Goal: Communication & Community: Answer question/provide support

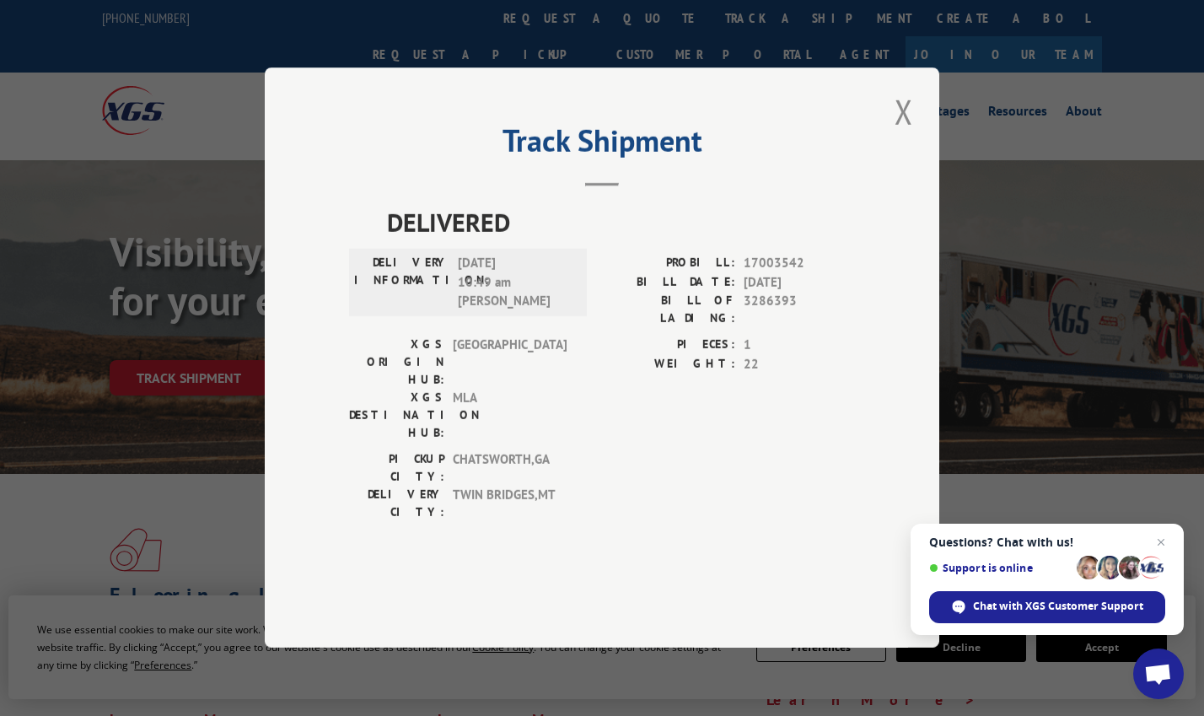
click at [456, 534] on div "Track Shipment DELIVERED DELIVERY INFORMATION: [DATE] 10:49 am [PERSON_NAME]: 1…" at bounding box center [602, 357] width 674 height 580
click at [1010, 608] on span "Chat with XGS Customer Support" at bounding box center [1058, 606] width 170 height 15
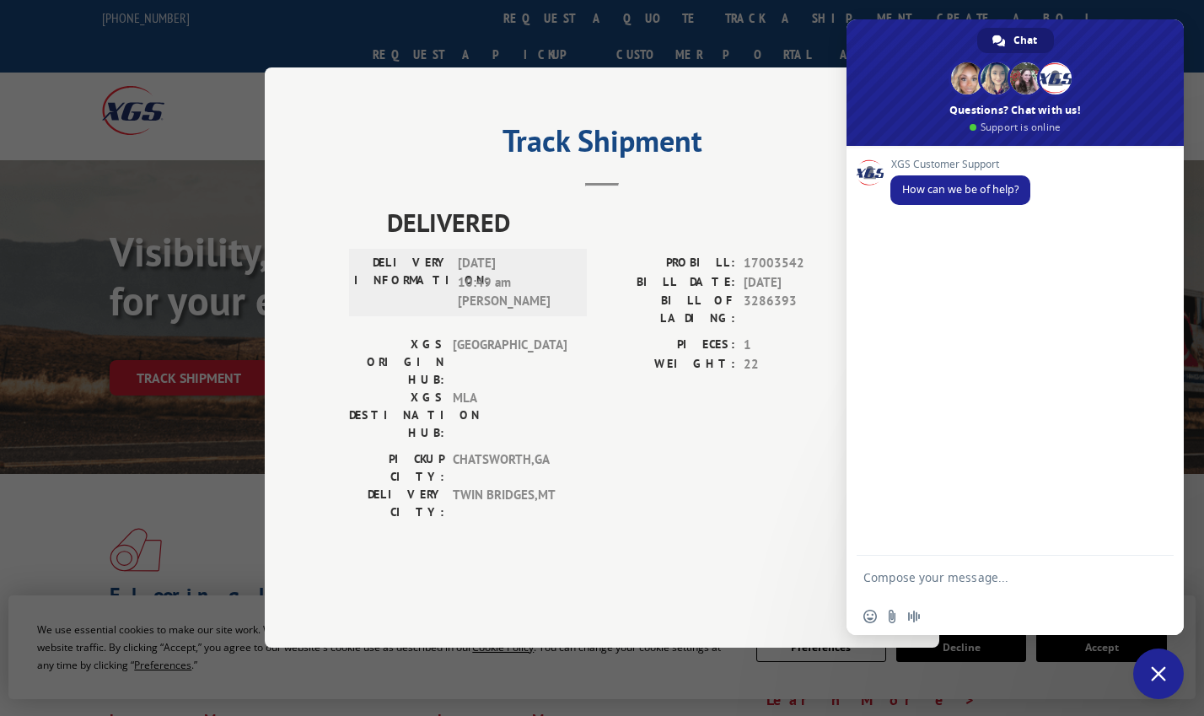
click at [970, 590] on textarea "Compose your message..." at bounding box center [998, 577] width 270 height 42
type textarea "Update on delivery for PRO Bill 17003542"
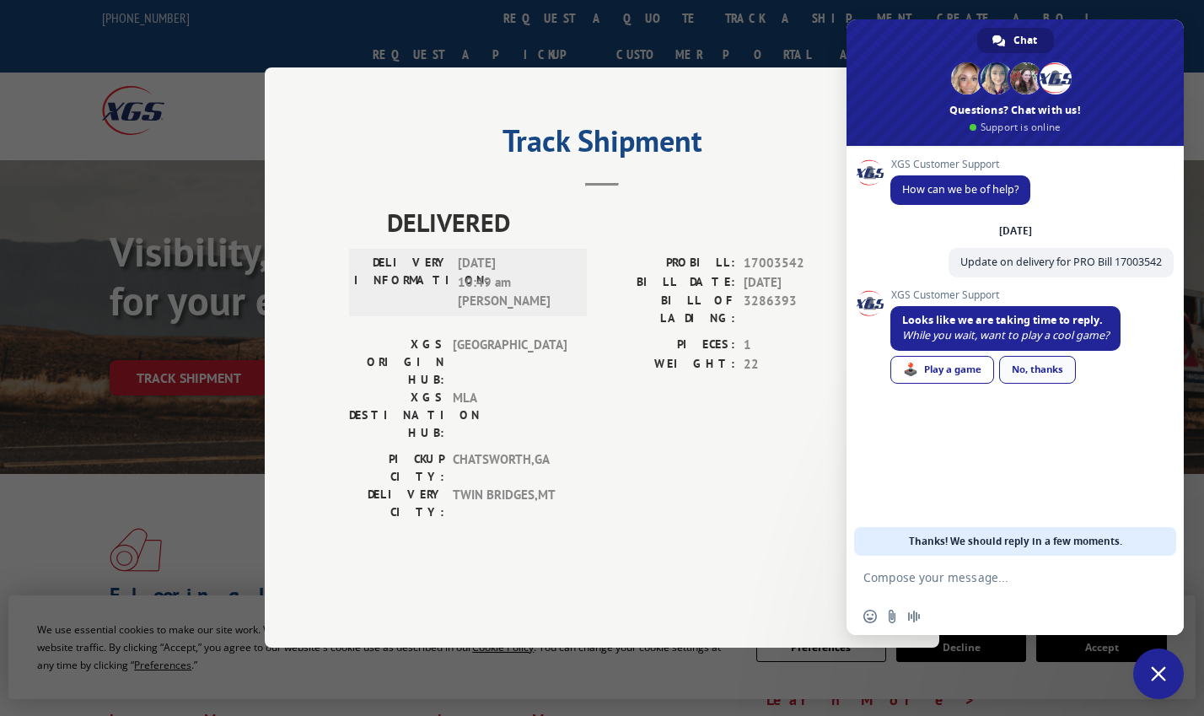
click at [1034, 368] on link "No, thanks" at bounding box center [1037, 370] width 77 height 28
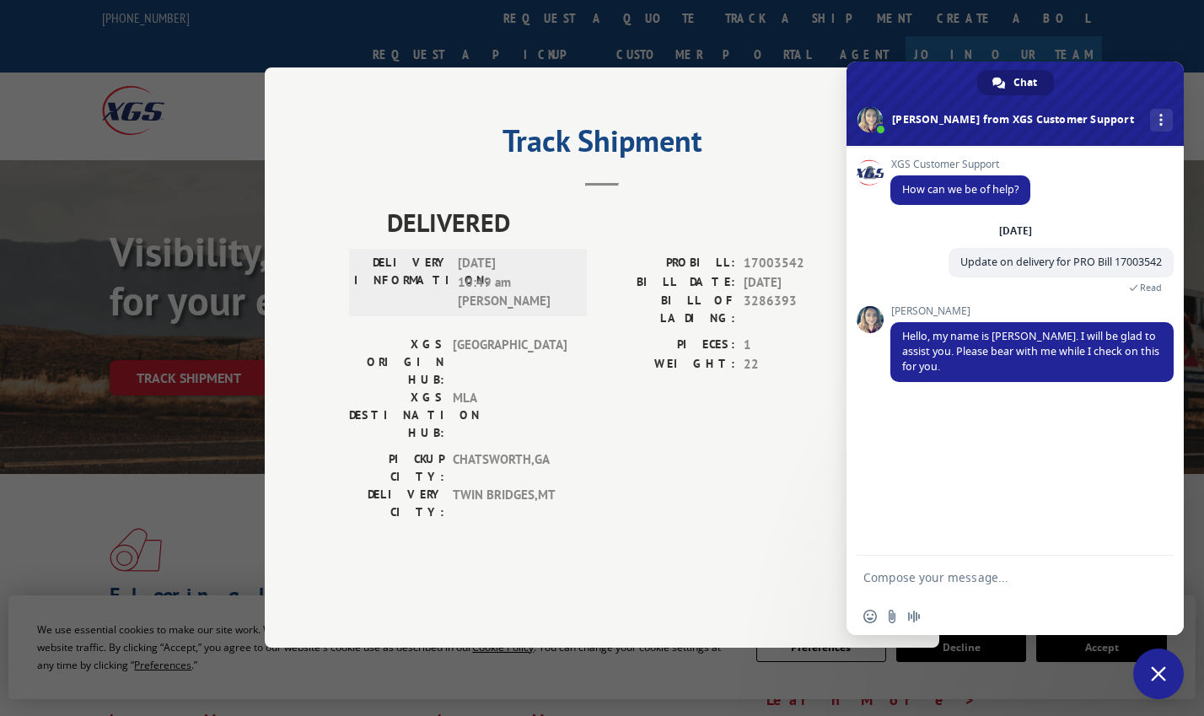
click at [930, 574] on textarea "Compose your message..." at bounding box center [998, 577] width 270 height 42
type textarea "thank you"
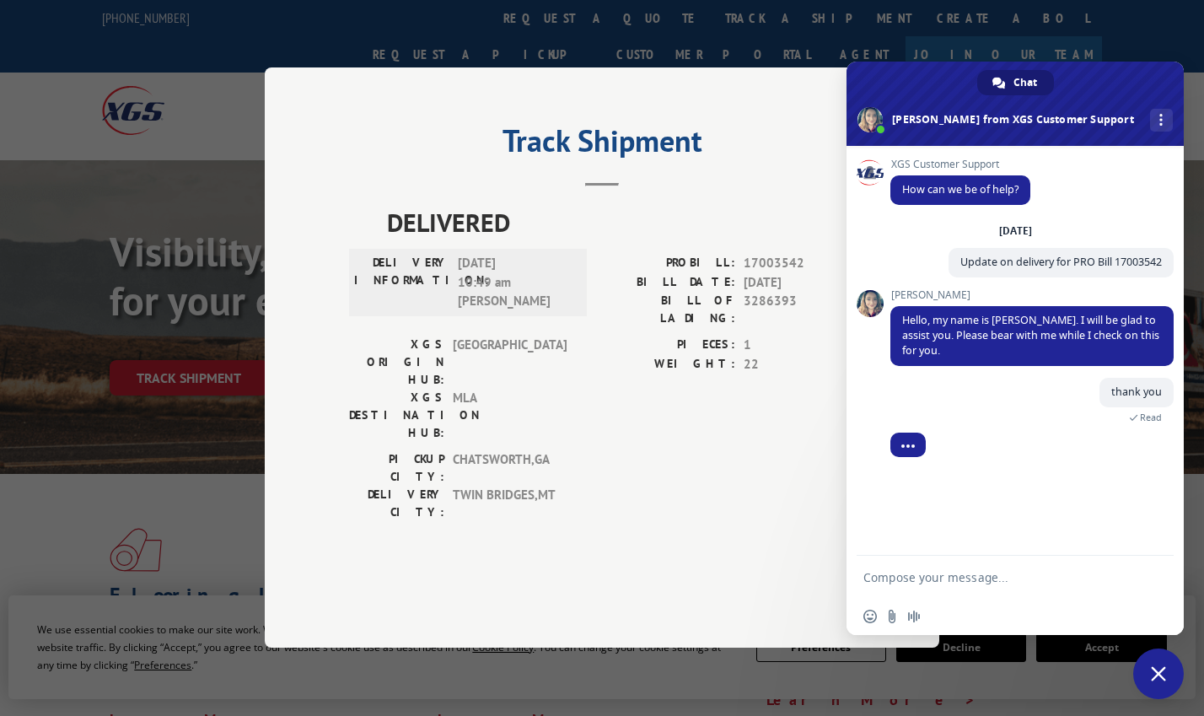
scroll to position [20, 0]
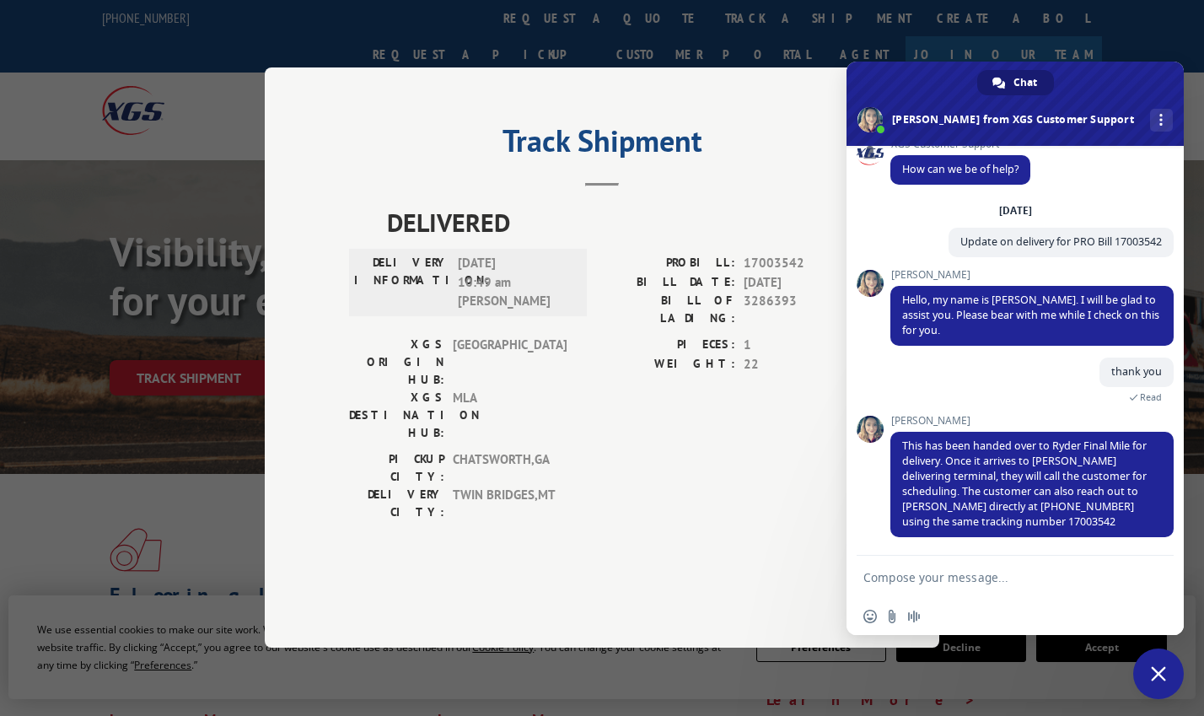
click at [941, 580] on textarea "Compose your message..." at bounding box center [998, 577] width 270 height 42
type textarea "perfect thank you!"
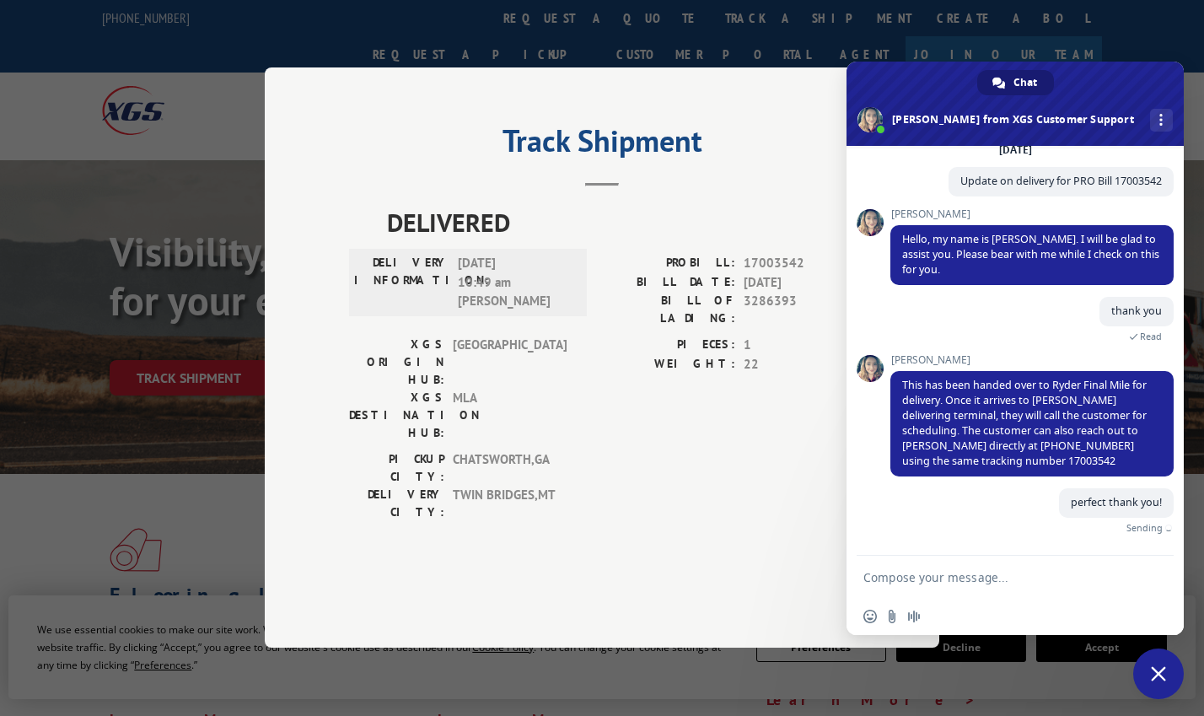
scroll to position [62, 0]
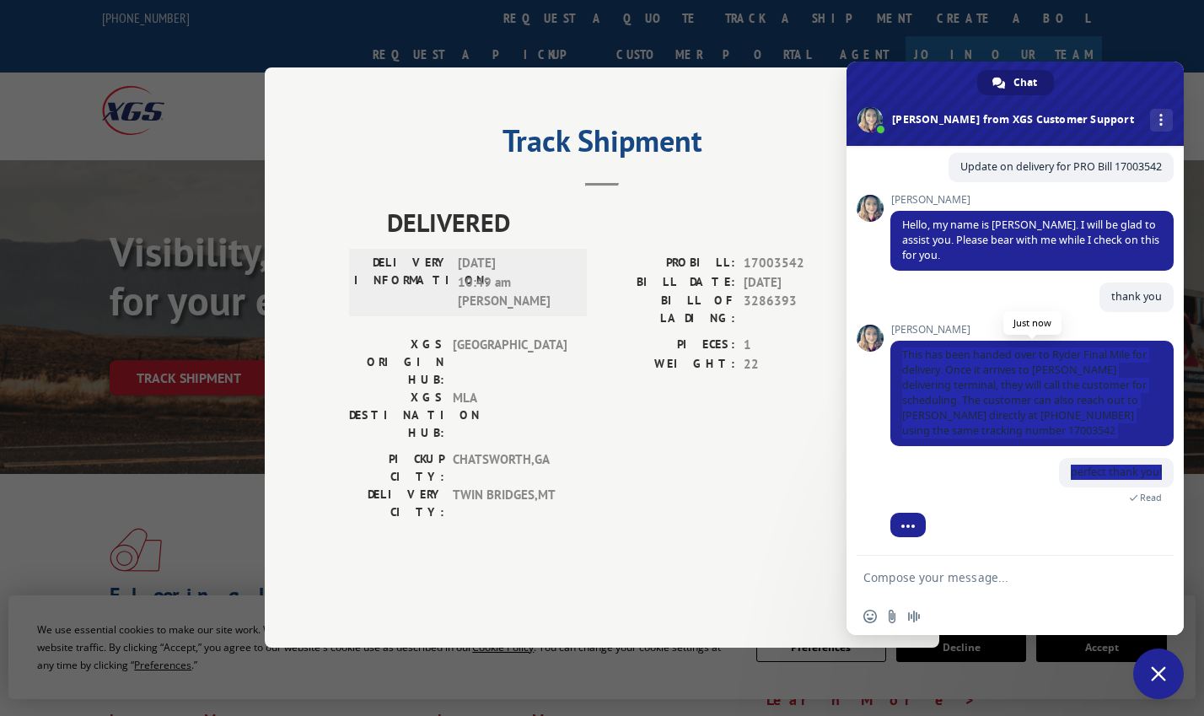
drag, startPoint x: 902, startPoint y: 384, endPoint x: 991, endPoint y: 452, distance: 112.5
click at [984, 466] on div "XGS Customer Support How can we be of help? [DATE] Update on delivery for PRO B…" at bounding box center [1031, 292] width 283 height 459
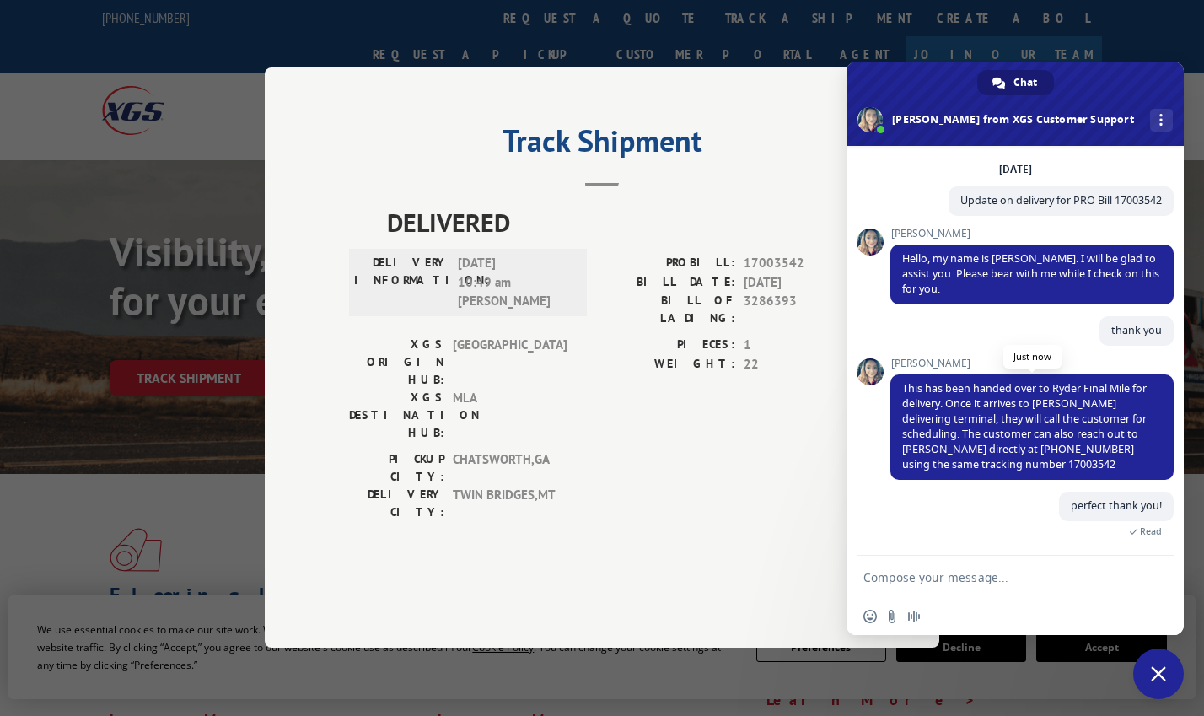
scroll to position [180, 0]
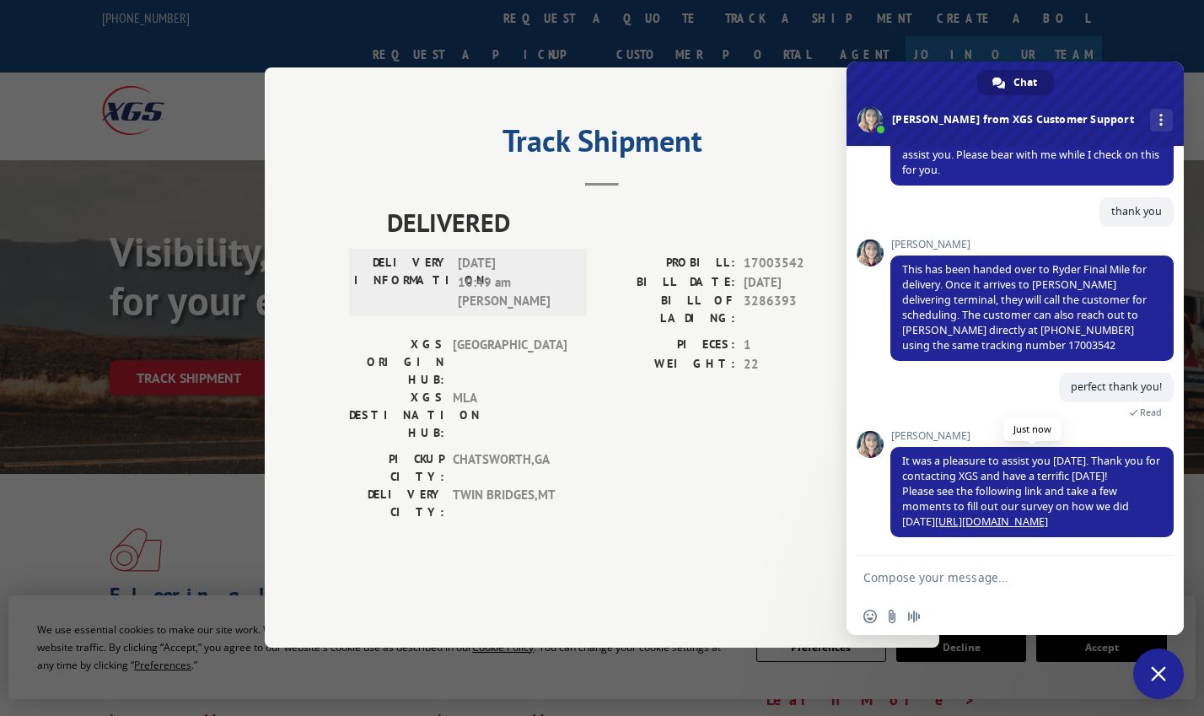
click at [932, 438] on div "[PERSON_NAME] It was a pleasure to assist you [DATE]. Thank you for contacting …" at bounding box center [1031, 483] width 283 height 107
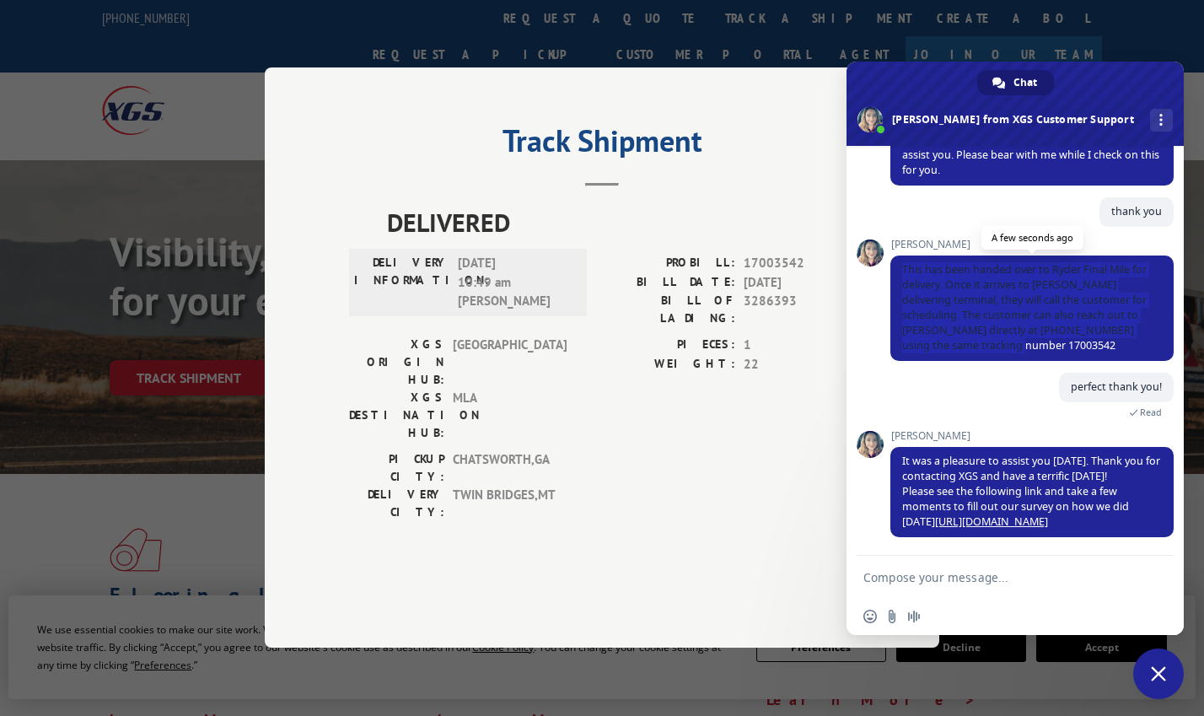
drag, startPoint x: 976, startPoint y: 347, endPoint x: 903, endPoint y: 261, distance: 113.7
click at [903, 261] on span "This has been handed over to Ryder Final Mile for delivery. Once it arrives to …" at bounding box center [1031, 307] width 283 height 105
copy span "This has been handed over to Ryder Final Mile for delivery. Once it arrives to …"
click at [1161, 677] on span "Close chat" at bounding box center [1158, 673] width 15 height 15
